Goal: Check status: Check status

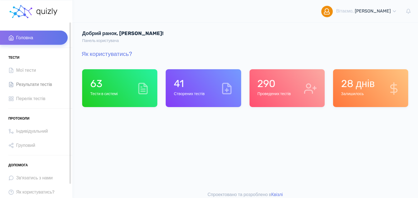
click at [29, 85] on span "Результати тестів" at bounding box center [34, 85] width 36 height 8
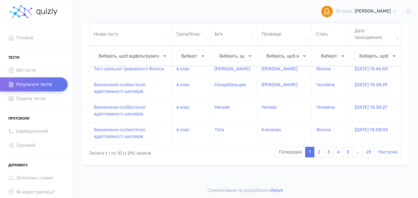
scroll to position [197, 0]
click at [327, 150] on link "3" at bounding box center [329, 152] width 10 height 11
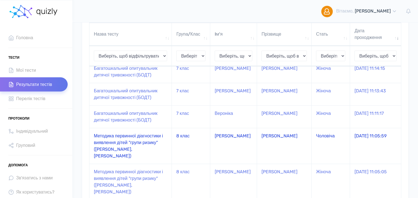
scroll to position [135, 0]
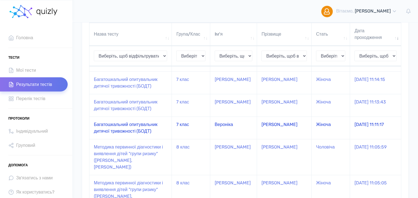
click at [140, 126] on td "Багатошкальний опитувальник дитячої тривожності (БОДТ)" at bounding box center [130, 128] width 82 height 23
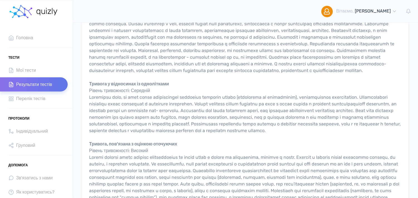
scroll to position [155, 0]
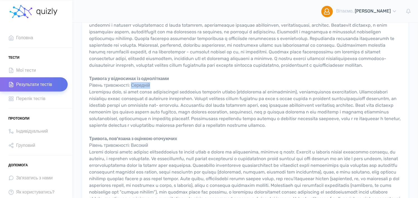
drag, startPoint x: 135, startPoint y: 91, endPoint x: 154, endPoint y: 91, distance: 19.2
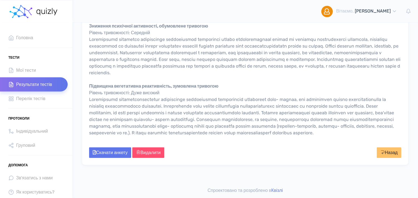
scroll to position [638, 0]
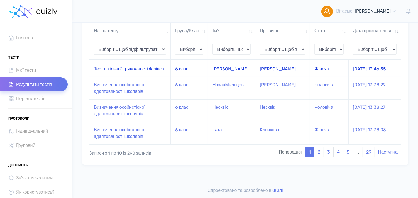
scroll to position [197, 0]
click at [325, 152] on link "3" at bounding box center [329, 152] width 10 height 11
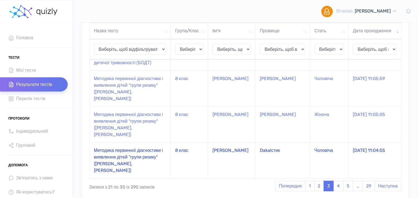
scroll to position [166, 0]
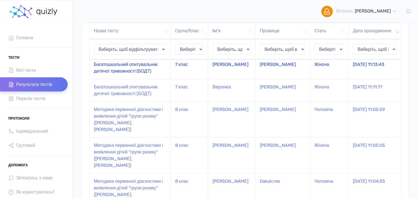
click at [137, 74] on td "Багатошкальний опитувальник дитячої тривожності (БОДТ)" at bounding box center [129, 68] width 81 height 23
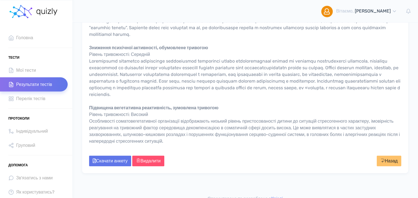
scroll to position [588, 0]
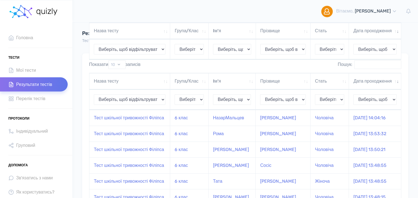
scroll to position [166, 0]
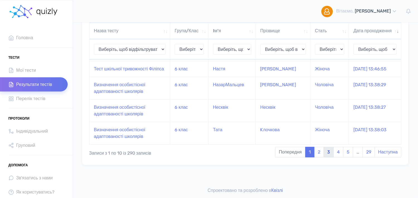
click at [328, 158] on link "3" at bounding box center [329, 152] width 10 height 11
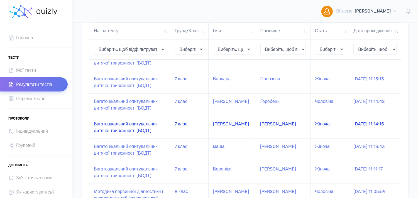
scroll to position [53, 0]
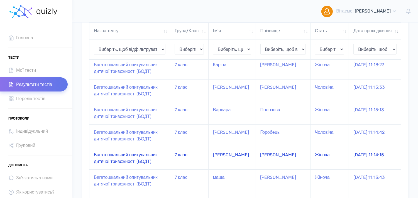
click at [129, 168] on td "Багатошкальний опитувальник дитячої тривожності (БОДТ)" at bounding box center [129, 158] width 81 height 23
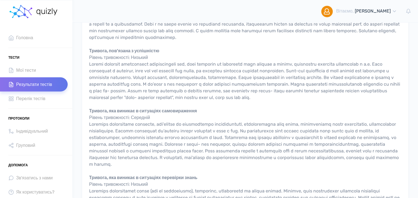
scroll to position [409, 0]
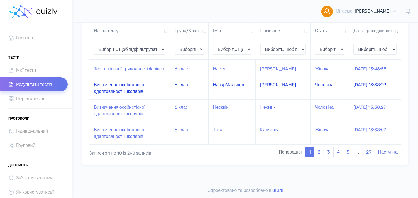
scroll to position [177, 0]
click at [329, 158] on link "3" at bounding box center [329, 152] width 10 height 11
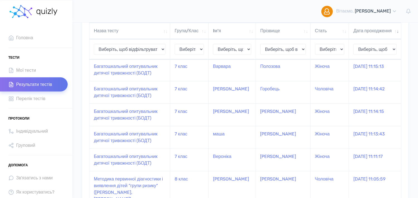
scroll to position [84, 0]
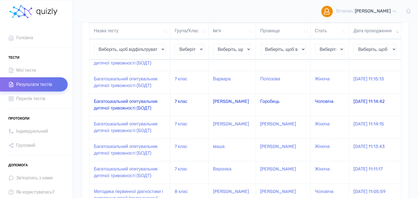
click at [138, 112] on td "Багатошкальний опитувальник дитячої тривожності (БОДТ)" at bounding box center [129, 105] width 81 height 23
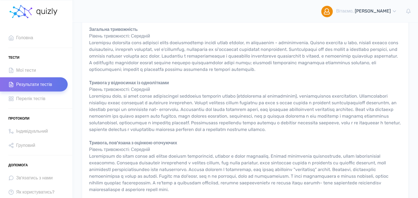
scroll to position [155, 0]
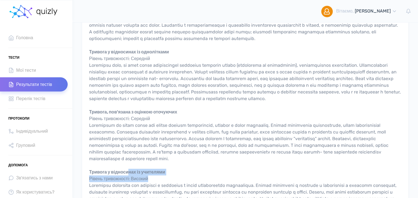
drag, startPoint x: 131, startPoint y: 177, endPoint x: 154, endPoint y: 183, distance: 23.6
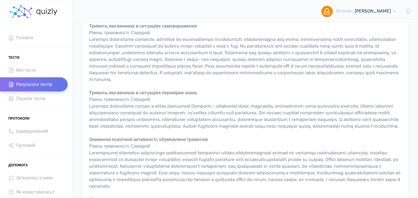
scroll to position [471, 0]
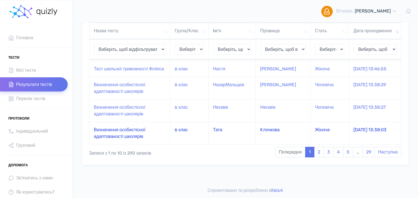
scroll to position [197, 0]
click at [326, 155] on link "3" at bounding box center [329, 152] width 10 height 11
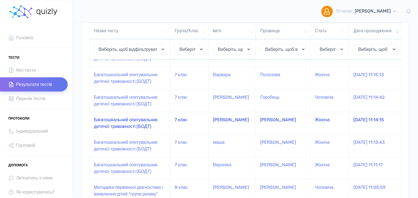
scroll to position [74, 0]
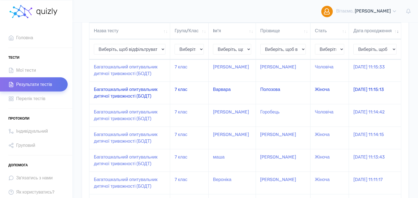
click at [151, 99] on td "Багатошкальний опитувальник дитячої тривожності (БОДТ)" at bounding box center [129, 93] width 81 height 23
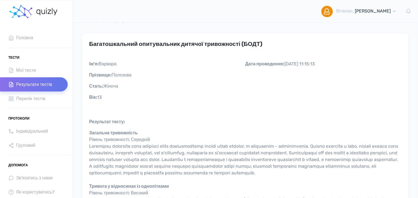
scroll to position [31, 0]
